Goal: Find contact information: Find contact information

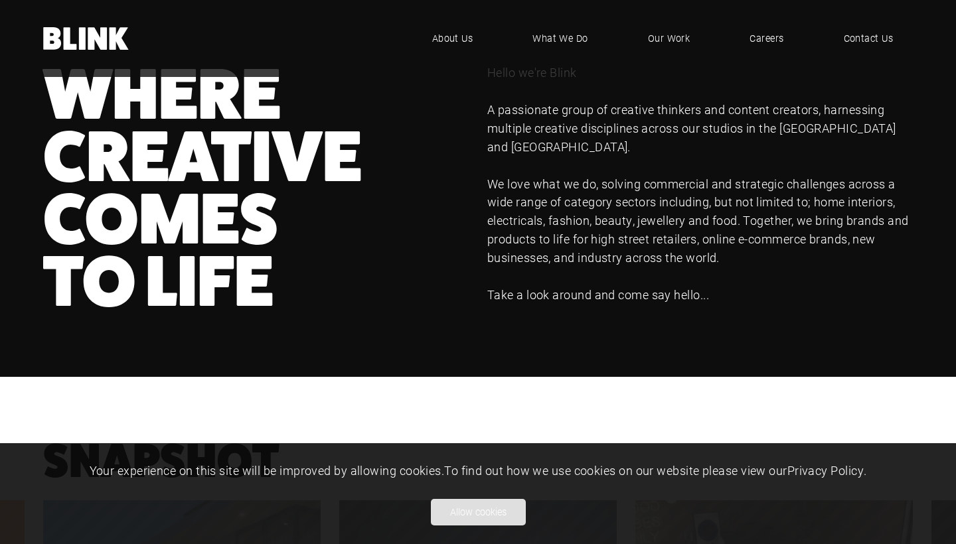
click at [480, 519] on button "Allow cookies" at bounding box center [478, 512] width 95 height 27
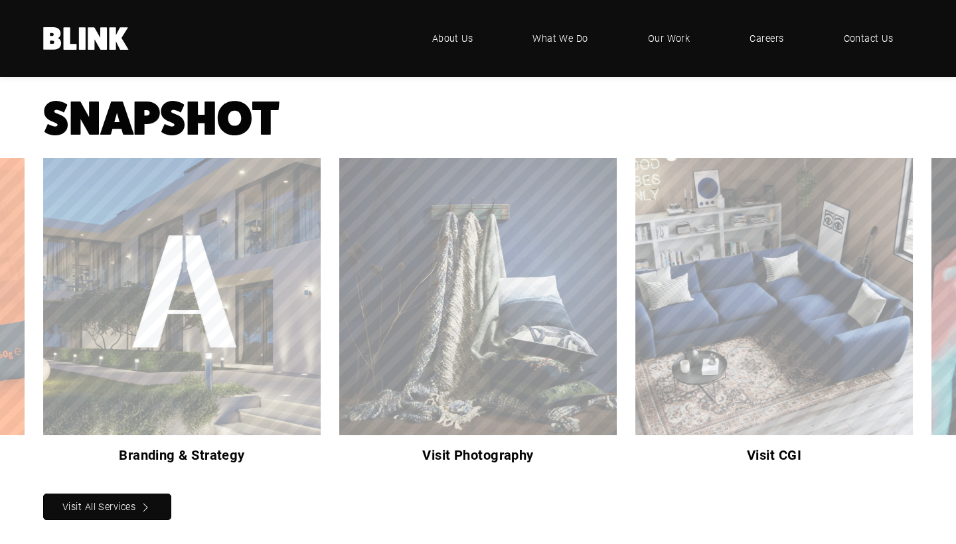
scroll to position [431, 0]
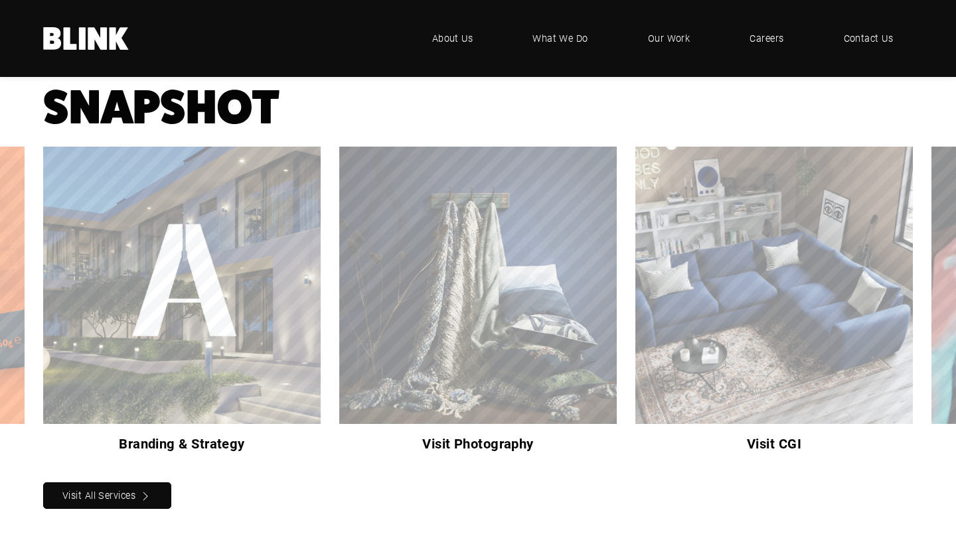
click at [0, 0] on link "Next slide" at bounding box center [0, 0] width 0 height 0
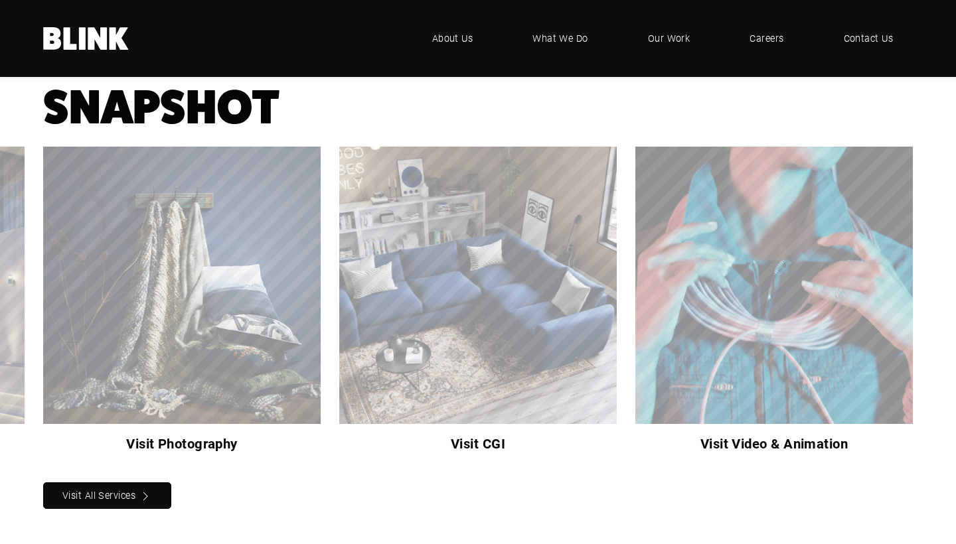
click at [0, 0] on link "Next slide" at bounding box center [0, 0] width 0 height 0
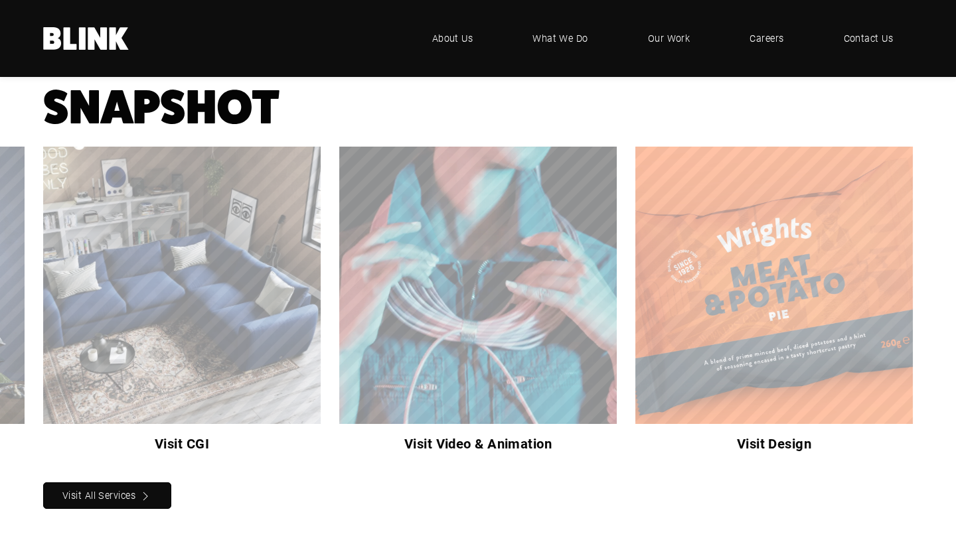
click at [0, 0] on link "Next slide" at bounding box center [0, 0] width 0 height 0
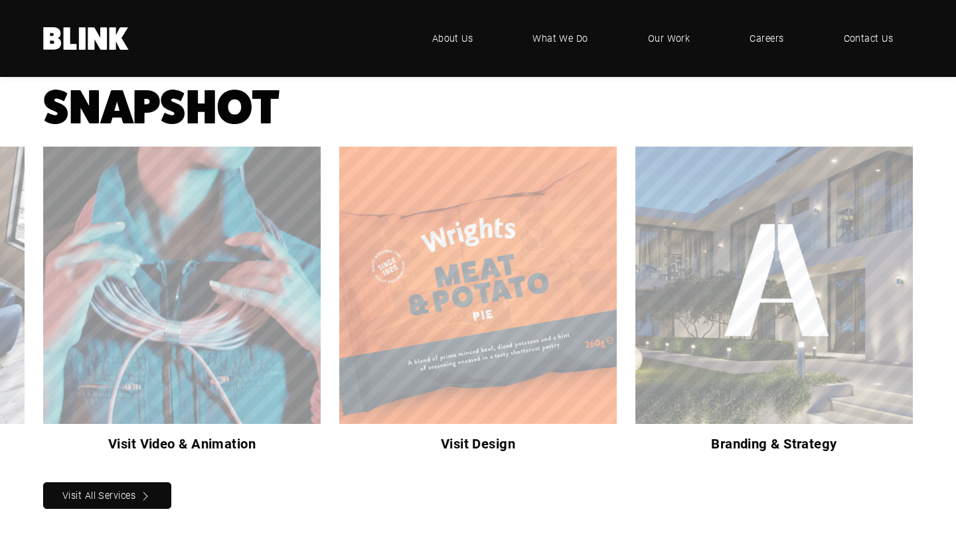
click at [0, 0] on link "Next slide" at bounding box center [0, 0] width 0 height 0
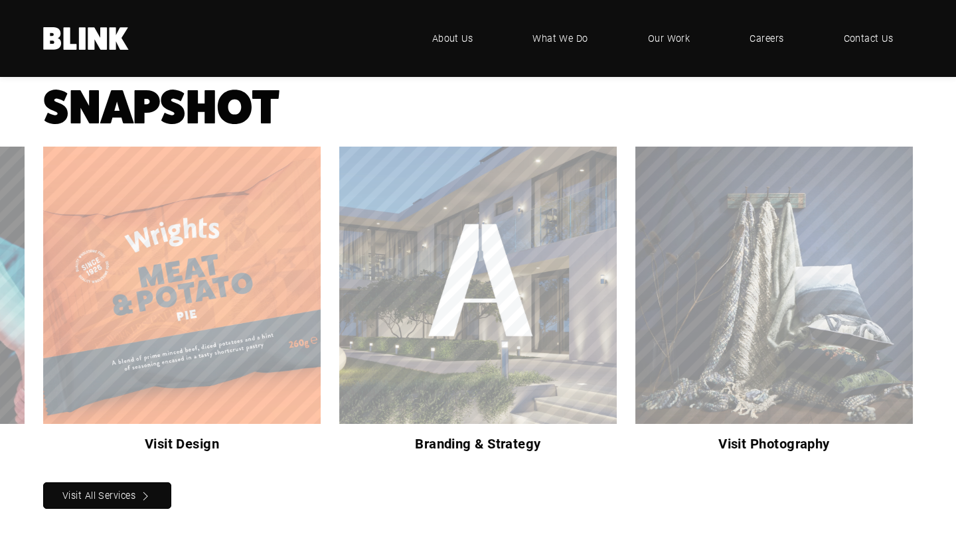
click at [0, 0] on link "Next slide" at bounding box center [0, 0] width 0 height 0
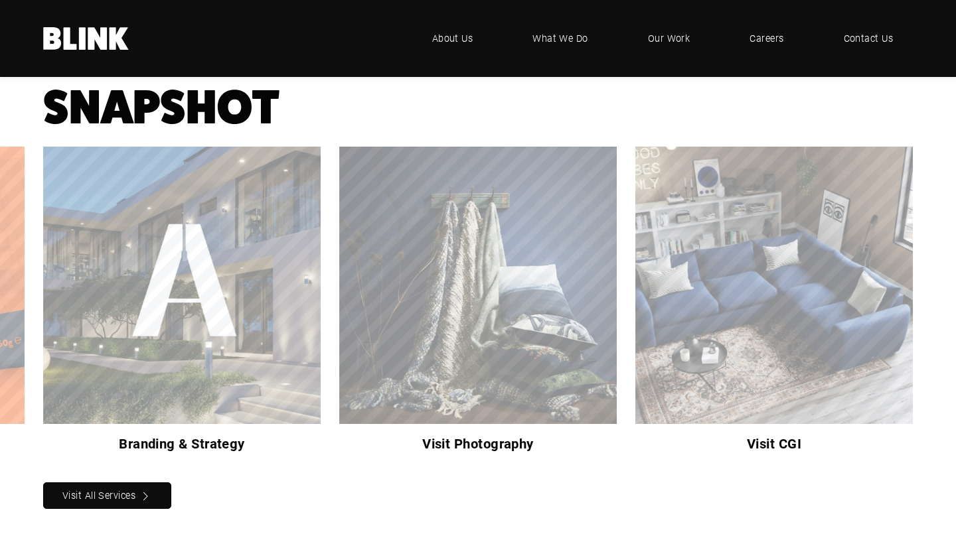
click at [0, 0] on link "Next slide" at bounding box center [0, 0] width 0 height 0
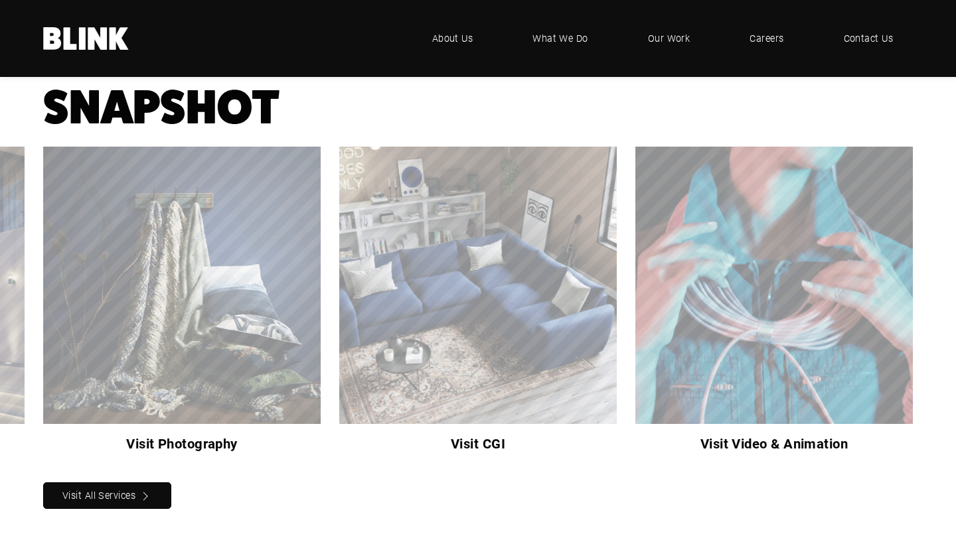
click at [0, 0] on link "Next slide" at bounding box center [0, 0] width 0 height 0
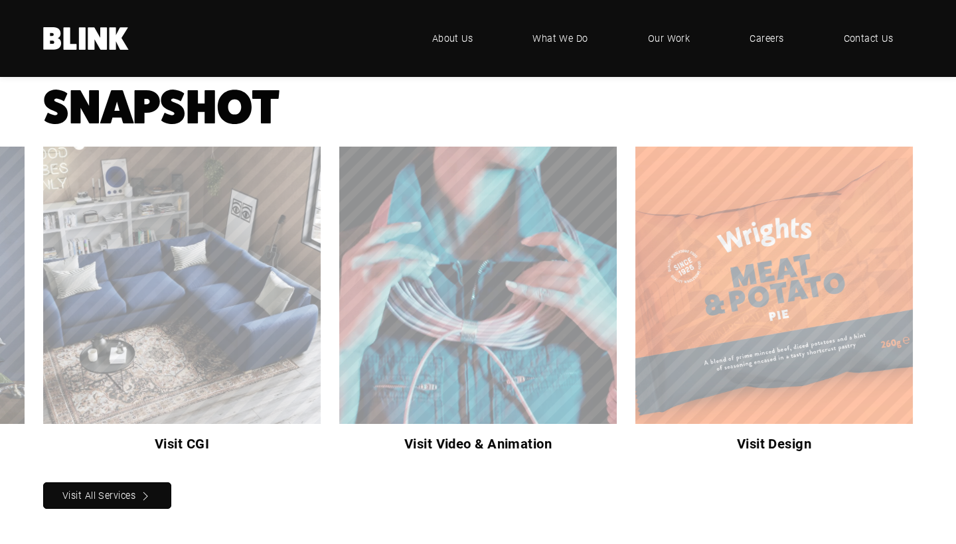
click at [0, 0] on link "Next slide" at bounding box center [0, 0] width 0 height 0
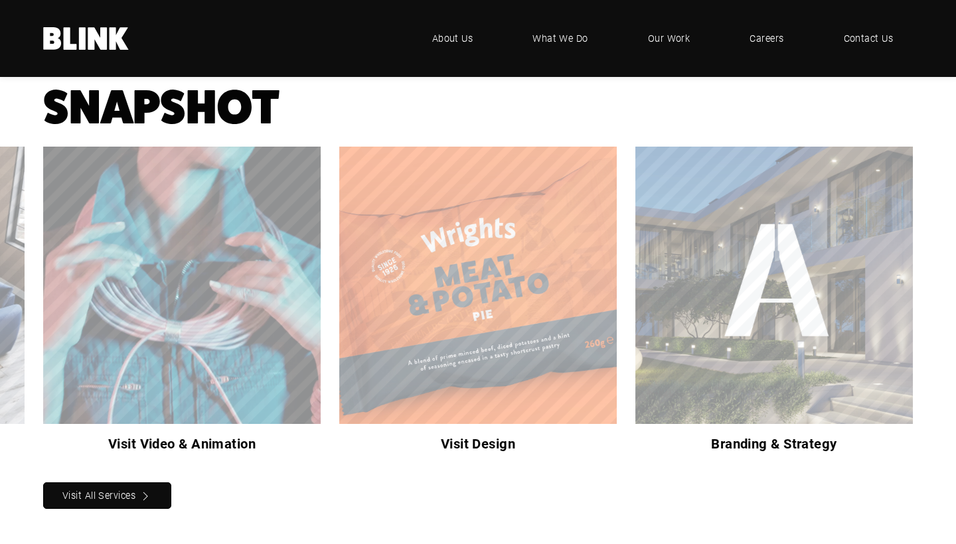
click at [0, 0] on link "Next slide" at bounding box center [0, 0] width 0 height 0
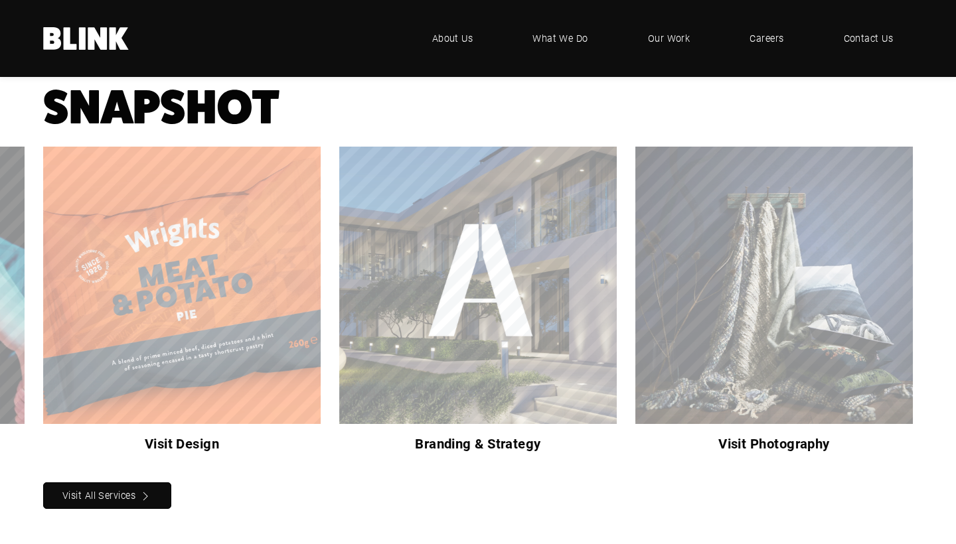
click at [0, 0] on link "Next slide" at bounding box center [0, 0] width 0 height 0
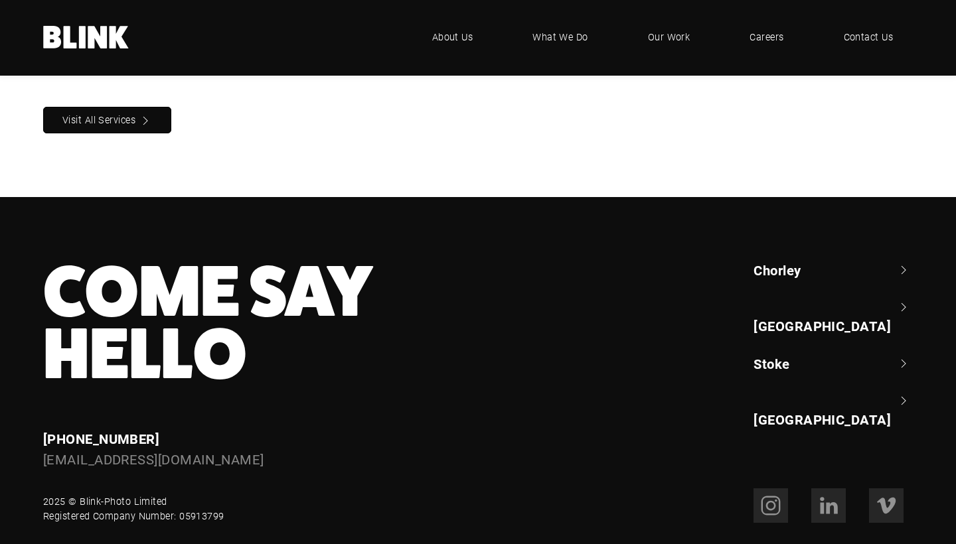
scroll to position [805, 0]
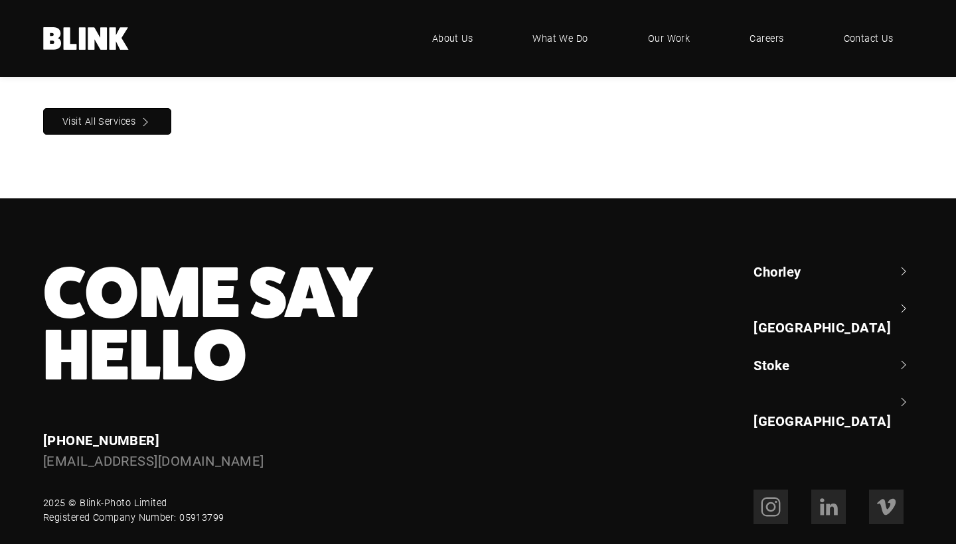
click at [815, 262] on link "Chorley" at bounding box center [832, 271] width 159 height 19
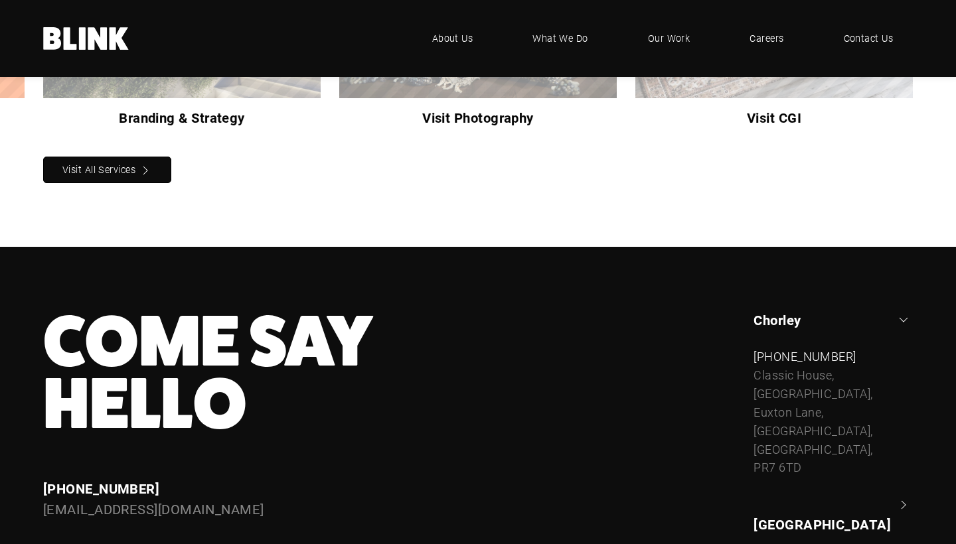
scroll to position [757, 0]
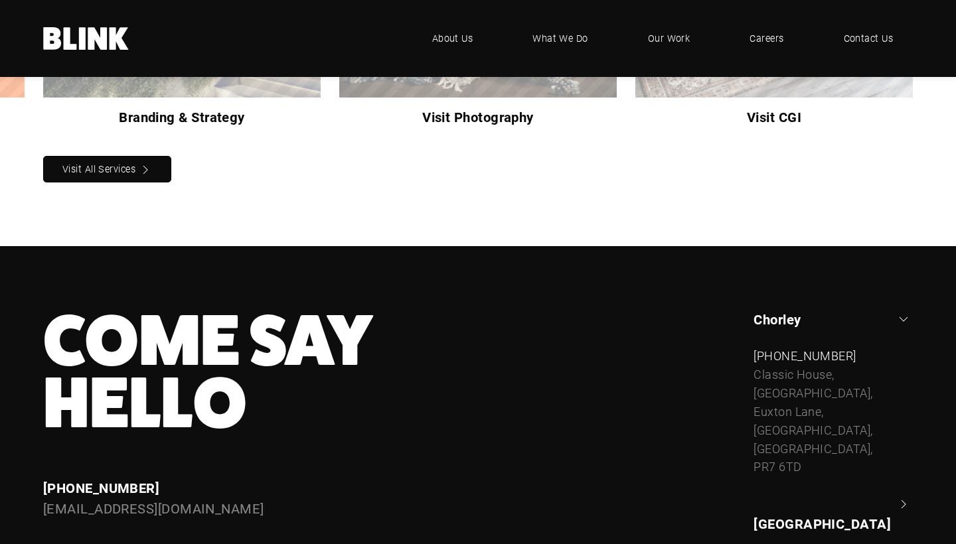
drag, startPoint x: 810, startPoint y: 412, endPoint x: 749, endPoint y: 331, distance: 101.0
click at [749, 331] on div "[GEOGRAPHIC_DATA] +44 (0) 1257 264 [STREET_ADDRESS] [PHONE_NUMBER] [STREET_ADDR…" at bounding box center [824, 468] width 178 height 317
copy div "[STREET_ADDRESS]"
click at [622, 261] on footer "Come Say Hello Enquiries [PHONE_NUMBER] [EMAIL_ADDRESS][DOMAIN_NAME] Chorley +4…" at bounding box center [478, 494] width 956 height 497
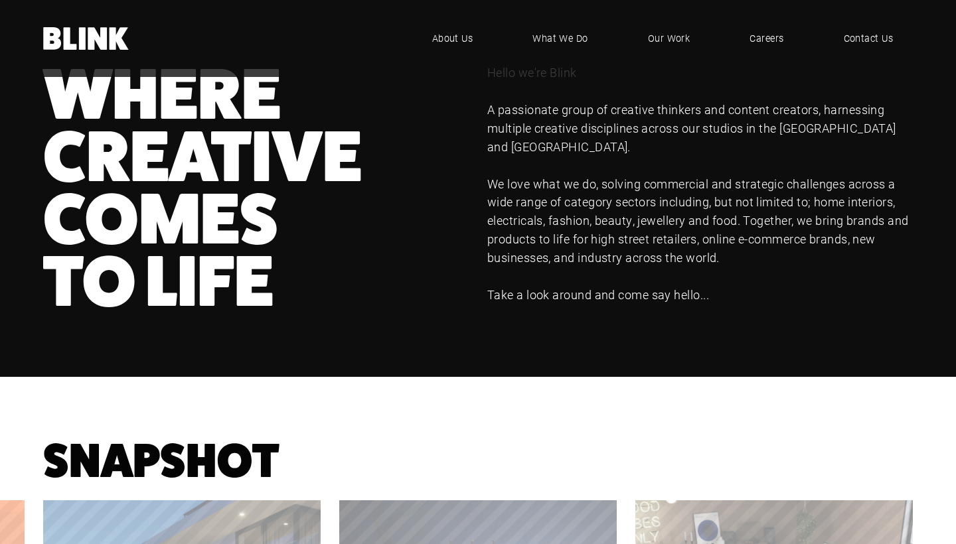
scroll to position [0, 0]
